Goal: Information Seeking & Learning: Learn about a topic

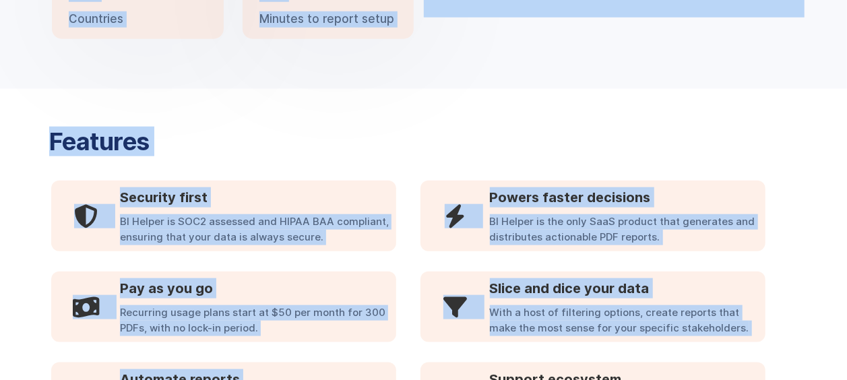
scroll to position [821, 0]
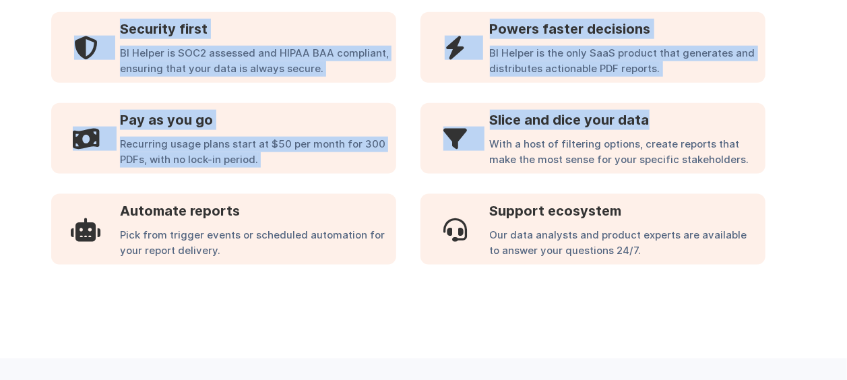
drag, startPoint x: 423, startPoint y: 225, endPoint x: 681, endPoint y: 104, distance: 285.8
click at [681, 104] on body "Automated PDF Reports from Power BI and Tableau SHARE ACTIONABLE INSIGHTS WITH …" at bounding box center [423, 359] width 847 height 2360
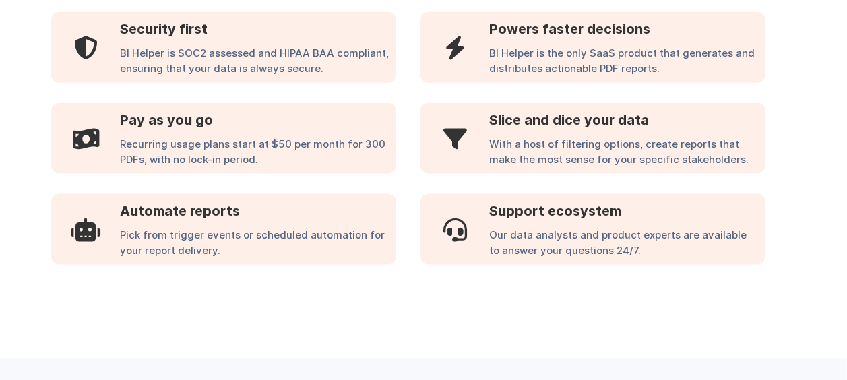
click at [735, 309] on div "Features  Security first BI Helper is SOC2 assessed and HIPAA BAA compliant, e…" at bounding box center [423, 160] width 762 height 452
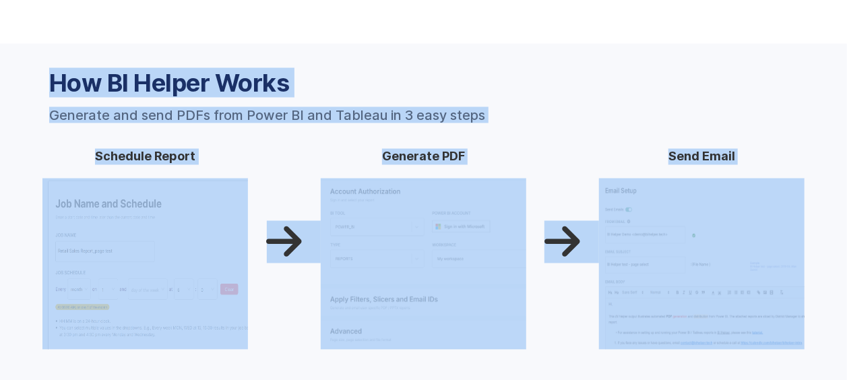
scroll to position [1140, 0]
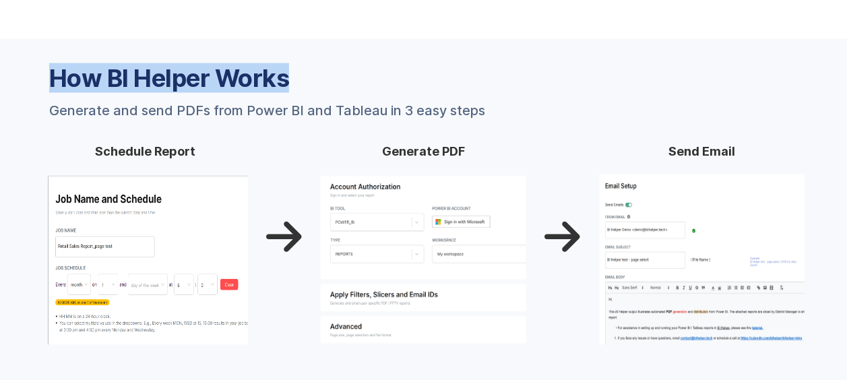
drag, startPoint x: 784, startPoint y: 179, endPoint x: 690, endPoint y: 84, distance: 133.9
click at [690, 84] on body "Automated PDF Reports from Power BI and Tableau SHARE ACTIONABLE INSIGHTS WITH …" at bounding box center [423, 40] width 847 height 2360
drag, startPoint x: 690, startPoint y: 84, endPoint x: 690, endPoint y: 109, distance: 24.9
click at [690, 109] on div "How BI Helper Works Generate and send PDFs from Power BI and Tableau in 3 easy …" at bounding box center [423, 91] width 762 height 51
click at [679, 109] on div "How BI Helper Works Generate and send PDFs from Power BI and Tableau in 3 easy …" at bounding box center [423, 91] width 762 height 51
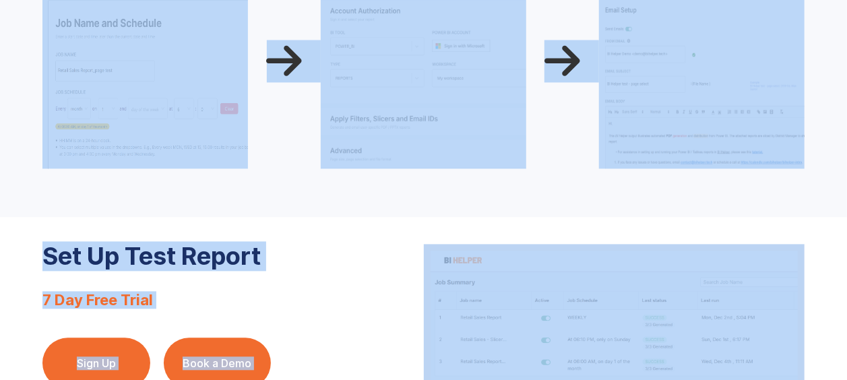
scroll to position [1933, 0]
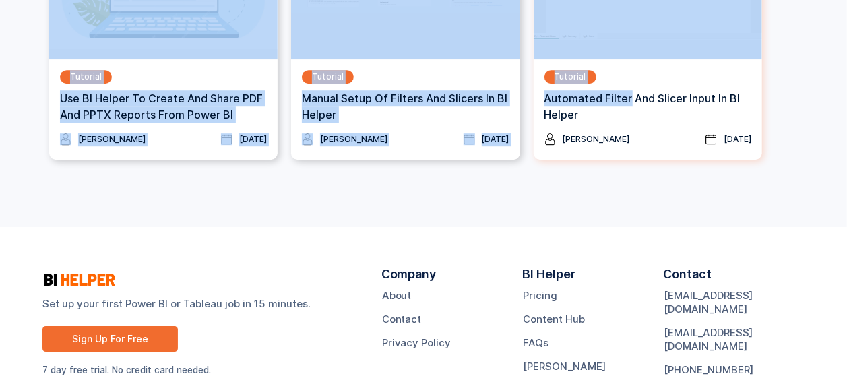
drag, startPoint x: 679, startPoint y: 109, endPoint x: 628, endPoint y: 85, distance: 56.7
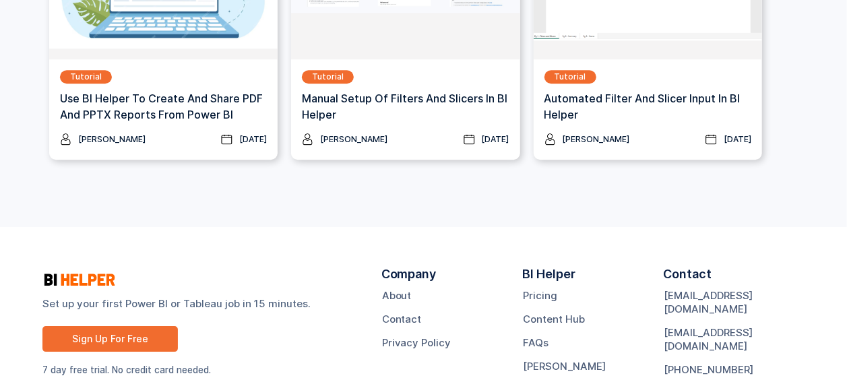
click at [371, 228] on div "Set up your first Power BI or Tableau job in 15 minutes. Sign Up For Free 7 day…" at bounding box center [423, 327] width 847 height 200
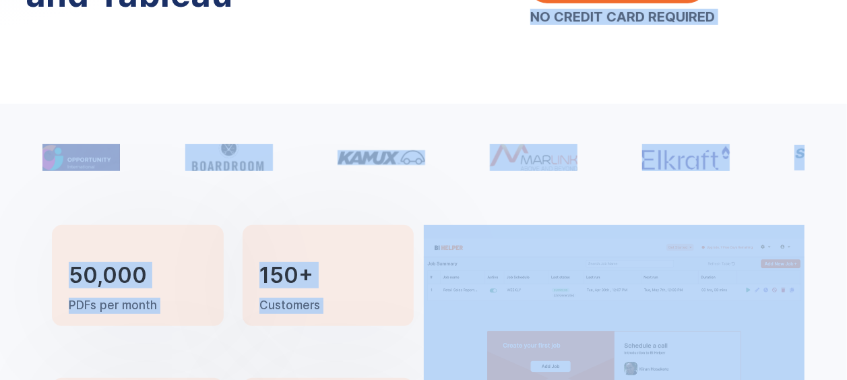
scroll to position [0, 0]
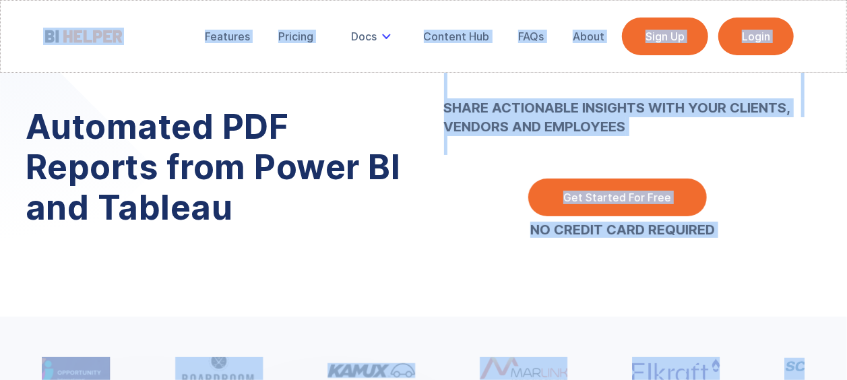
drag, startPoint x: 334, startPoint y: 232, endPoint x: 629, endPoint y: -58, distance: 413.2
click at [629, 0] on html "Automated PDF Reports from Power BI and Tableau SHARE ACTIONABLE INSIGHTS WITH …" at bounding box center [423, 190] width 847 height 380
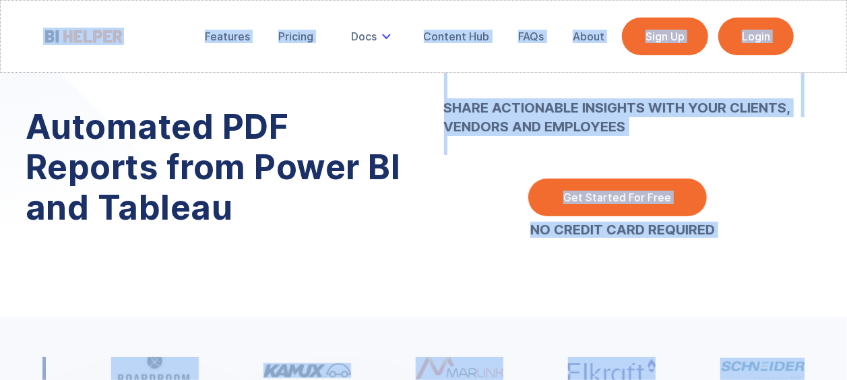
drag, startPoint x: 629, startPoint y: -58, endPoint x: 740, endPoint y: 177, distance: 259.6
click at [740, 177] on div "SHARE ACTIONABLE INSIGHTS WITH YOUR CLIENTS, VENDORS AND EMPLOYEES ‍ ‍ Get Star…" at bounding box center [623, 172] width 398 height 236
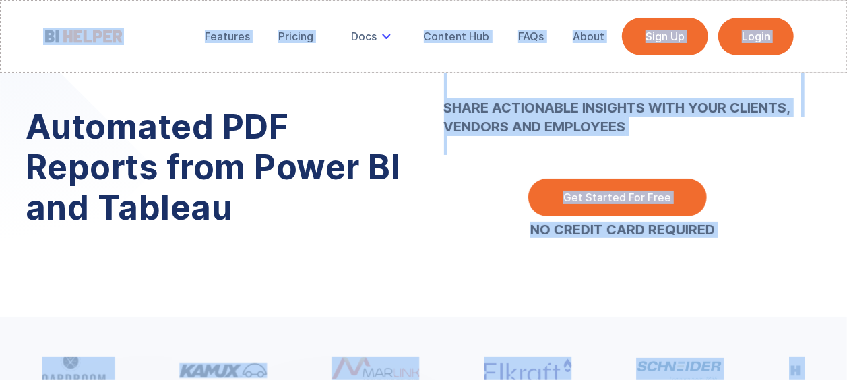
click at [652, 191] on link "Get Started For Free" at bounding box center [617, 198] width 179 height 38
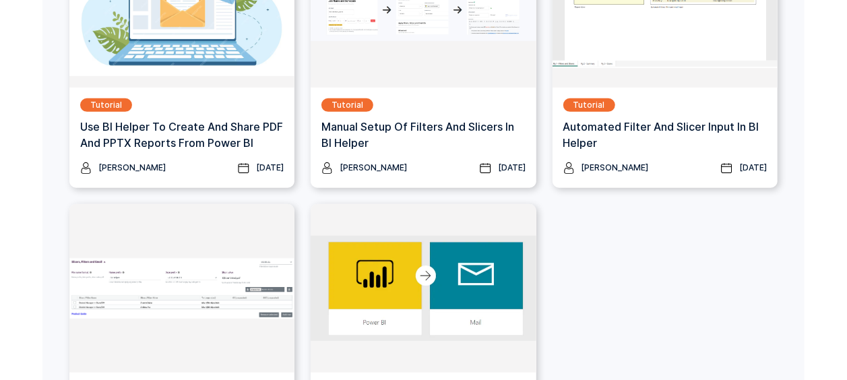
scroll to position [326, 0]
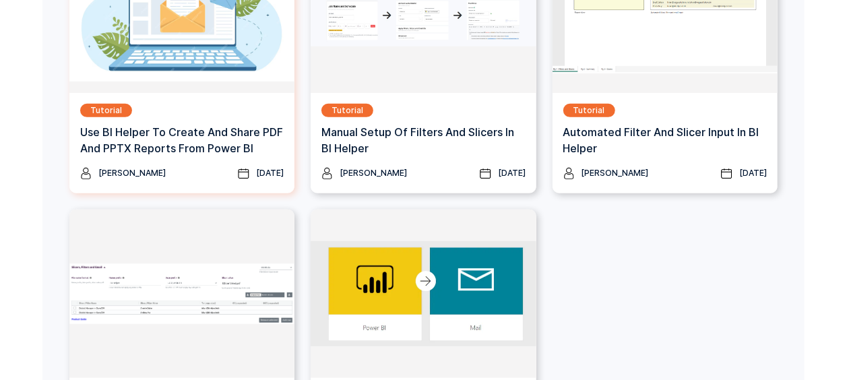
click at [168, 142] on h3 "Use BI Helper To Create And Share PDF and PPTX Reports From Power BI" at bounding box center [182, 140] width 204 height 32
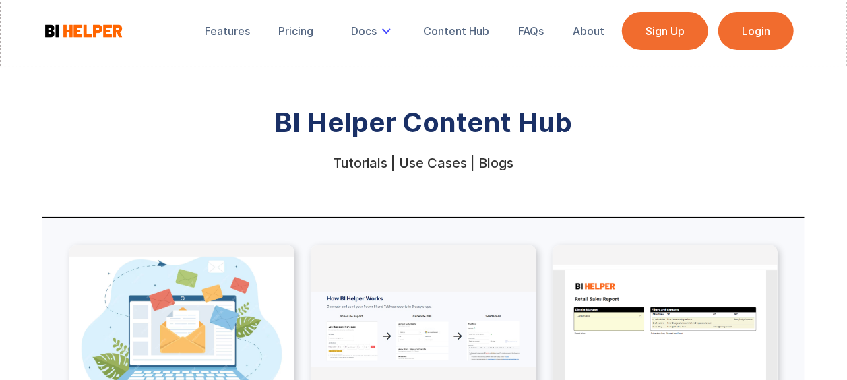
scroll to position [13, 0]
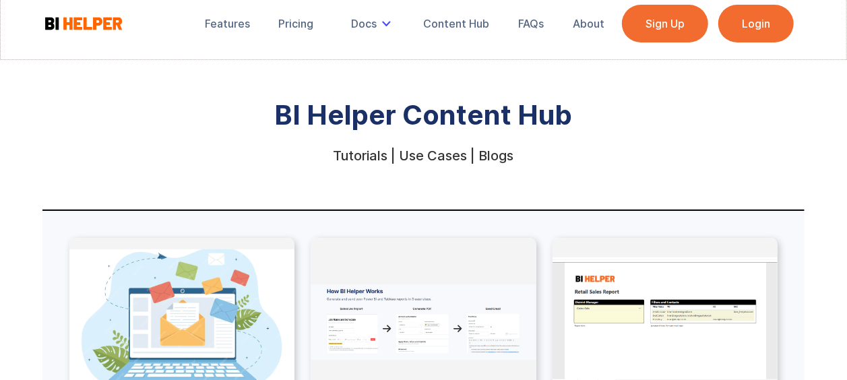
click at [768, 34] on link "Login" at bounding box center [755, 24] width 75 height 38
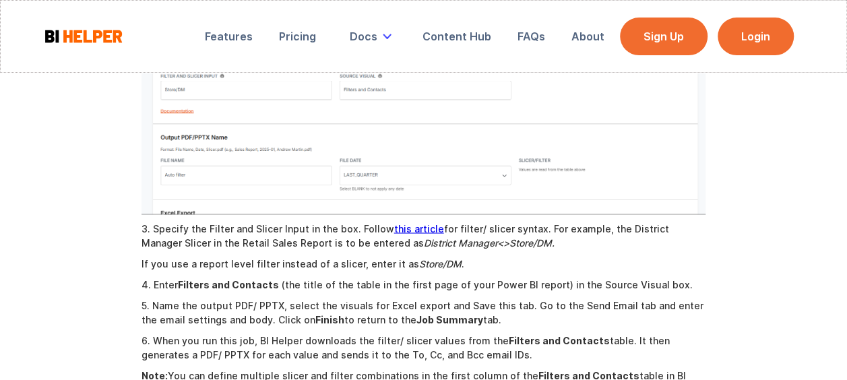
scroll to position [1093, 0]
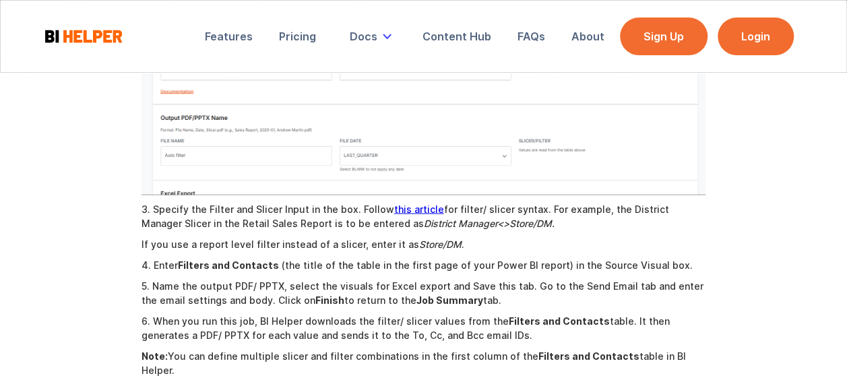
click at [396, 203] on link "this article" at bounding box center [419, 208] width 50 height 11
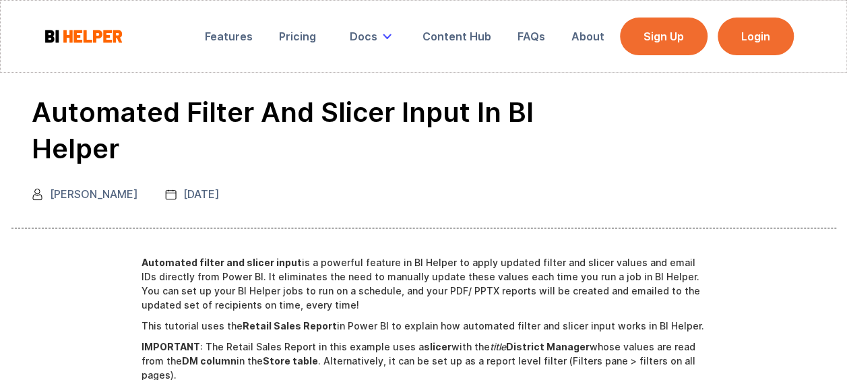
click at [588, 136] on div "Automated Filter and Slicer Input in BI Helper Ishan Rastogi September 15, 2025" at bounding box center [326, 147] width 588 height 106
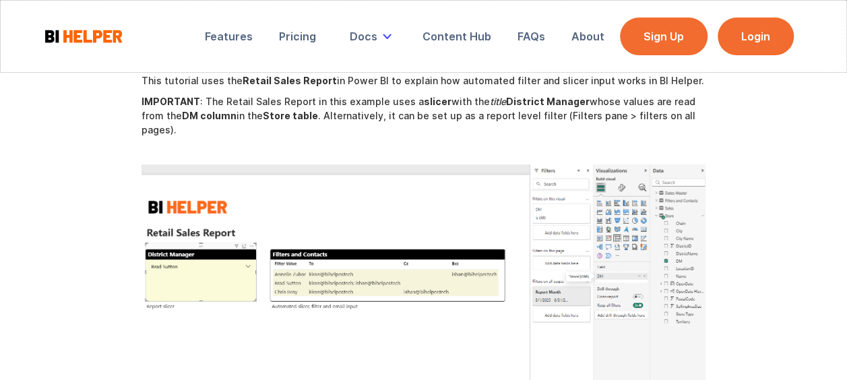
scroll to position [237, 0]
